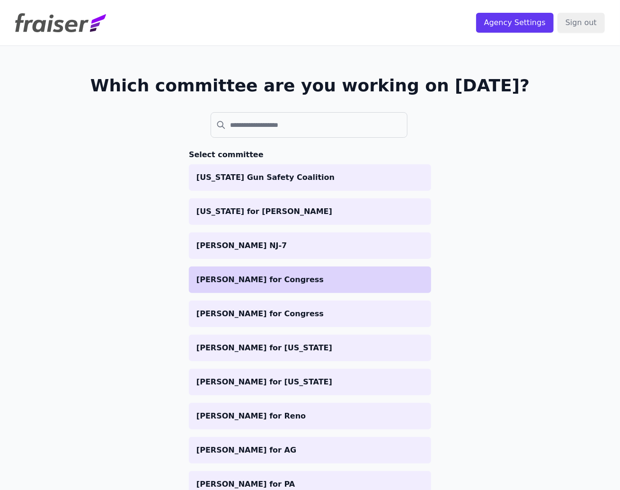
scroll to position [954, 0]
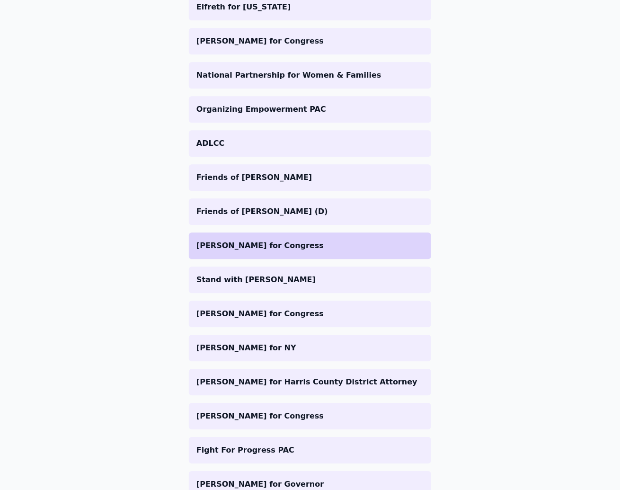
click at [268, 247] on p "[PERSON_NAME] for Congress" at bounding box center [309, 245] width 227 height 11
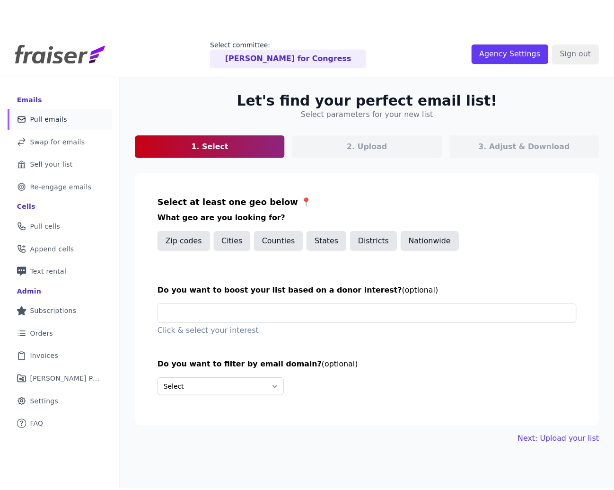
scroll to position [1, 0]
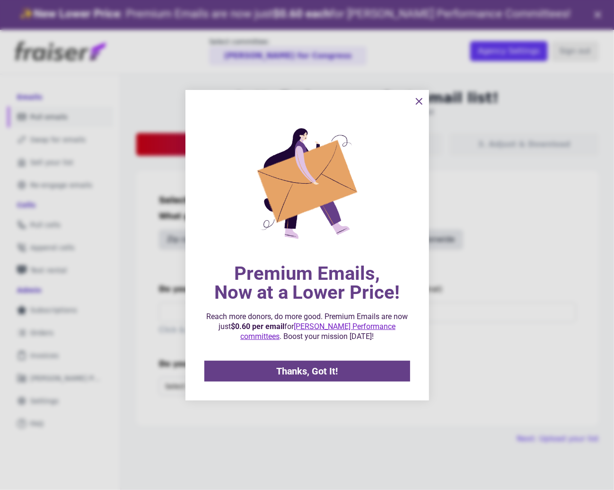
click at [422, 98] on icon "information" at bounding box center [420, 101] width 6 height 6
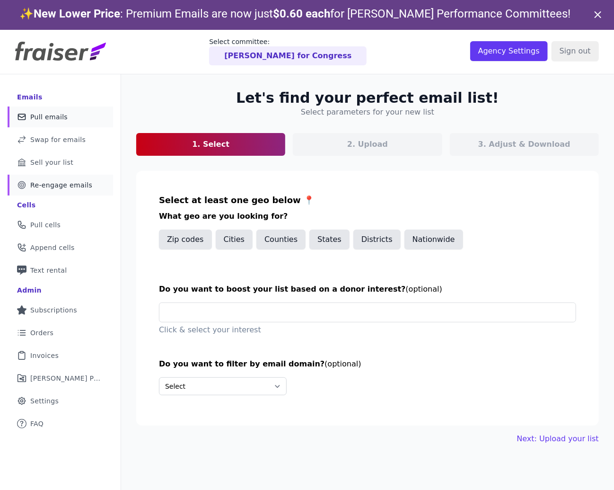
click at [57, 187] on span "Re-engage emails" at bounding box center [61, 184] width 62 height 9
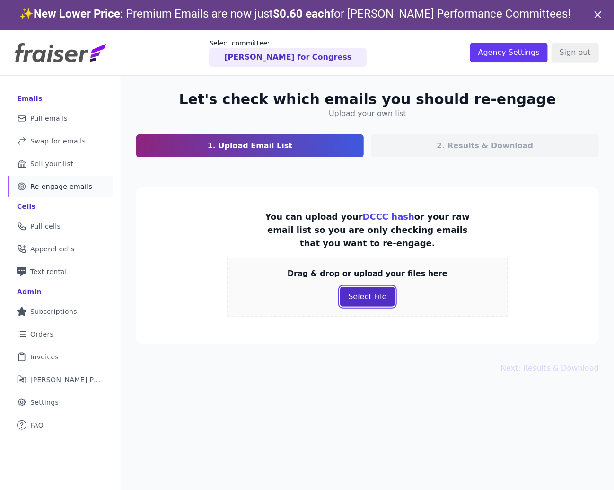
click at [372, 296] on button "Select File" at bounding box center [367, 297] width 54 height 20
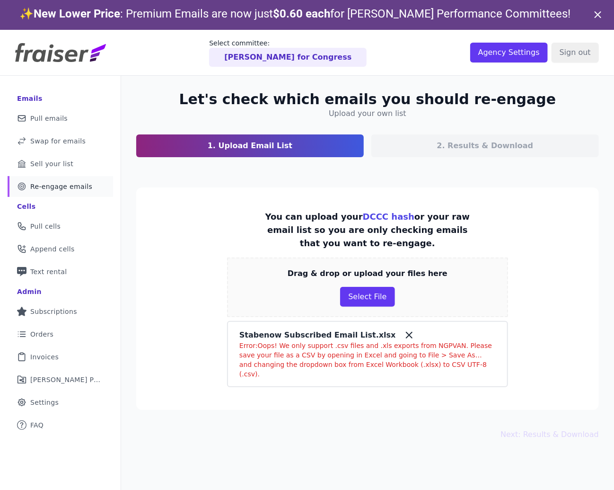
click at [310, 445] on div "Let's check which emails you should re-engage Upload your own list 1. Upload Em…" at bounding box center [367, 321] width 493 height 490
click at [375, 294] on button "Select File" at bounding box center [367, 297] width 54 height 20
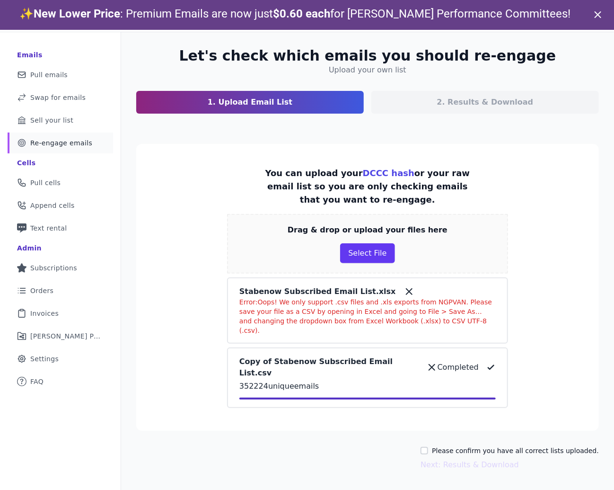
scroll to position [45, 0]
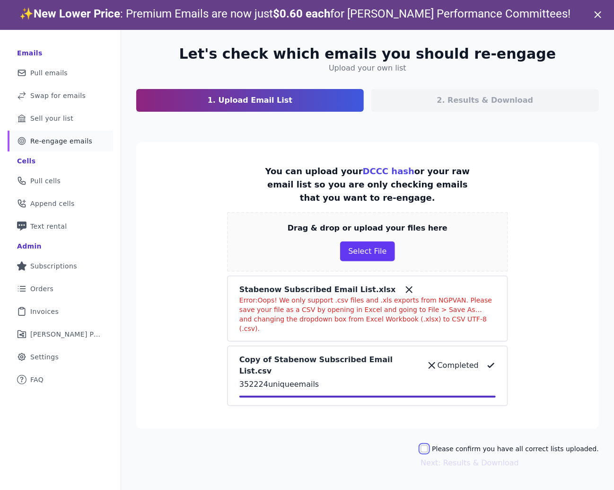
click at [428, 445] on input "Please confirm you have all correct lists uploaded." at bounding box center [425, 449] width 8 height 8
checkbox input "true"
click at [438, 457] on button "Next: Results & Download" at bounding box center [470, 462] width 98 height 11
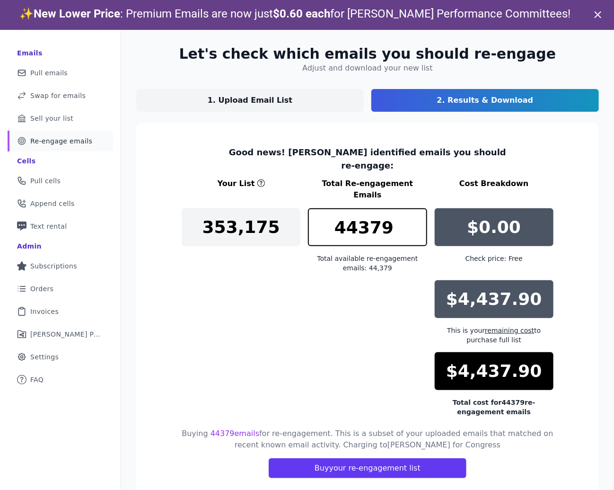
click at [222, 98] on p "1. Upload Email List" at bounding box center [250, 100] width 85 height 11
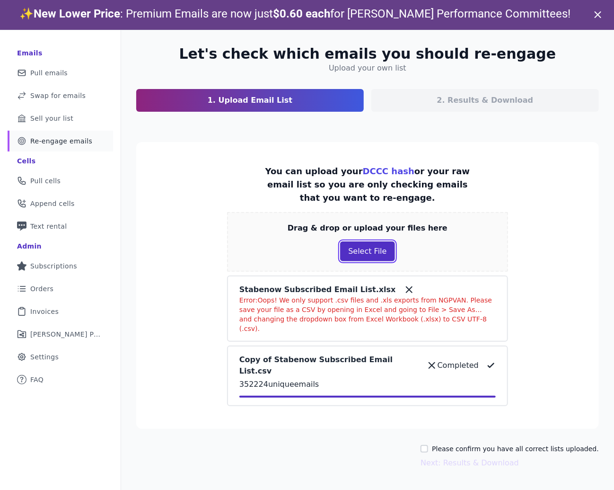
click at [365, 254] on button "Select File" at bounding box center [367, 251] width 54 height 20
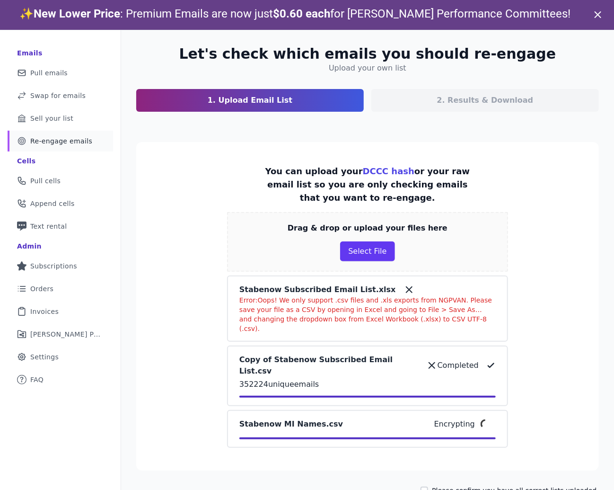
click at [429, 363] on icon at bounding box center [432, 366] width 6 height 6
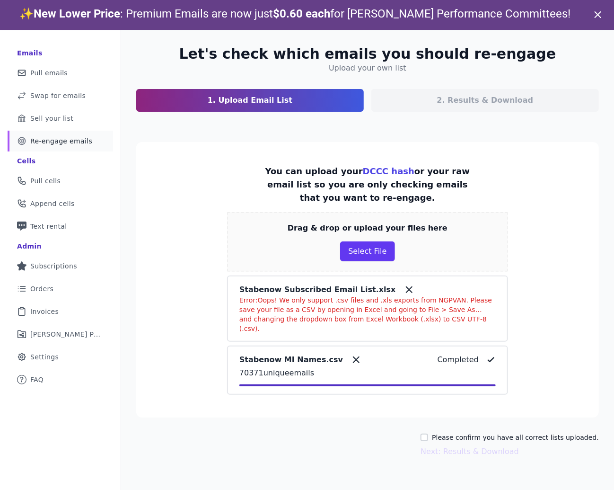
click at [435, 433] on div "Please confirm you have all correct lists uploaded." at bounding box center [510, 437] width 178 height 9
click at [428, 434] on input "Please confirm you have all correct lists uploaded." at bounding box center [425, 438] width 8 height 8
checkbox input "true"
click at [444, 446] on button "Next: Results & Download" at bounding box center [470, 451] width 98 height 11
